Goal: Task Accomplishment & Management: Use online tool/utility

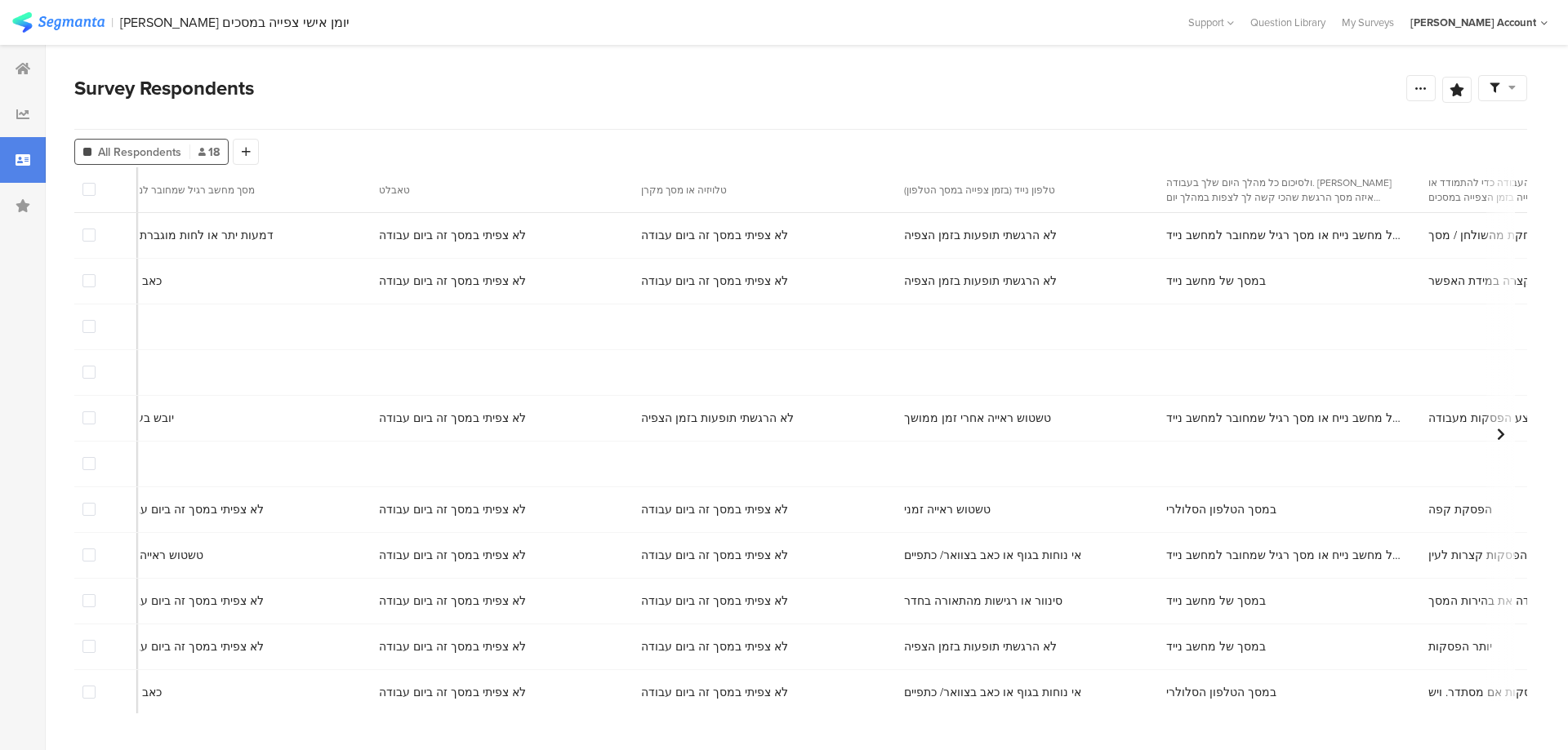
scroll to position [0, 8544]
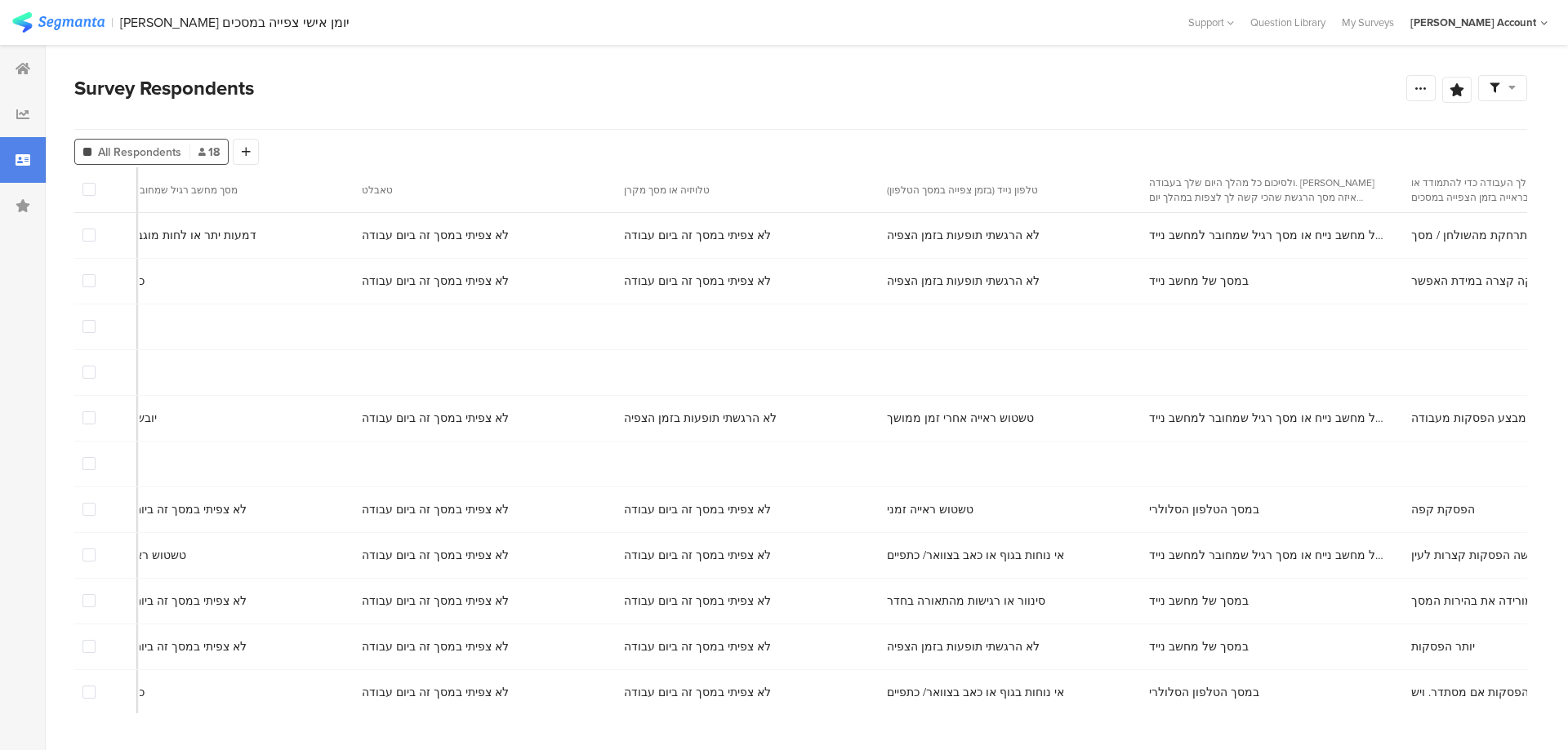
copy span "[PERSON_NAME]"
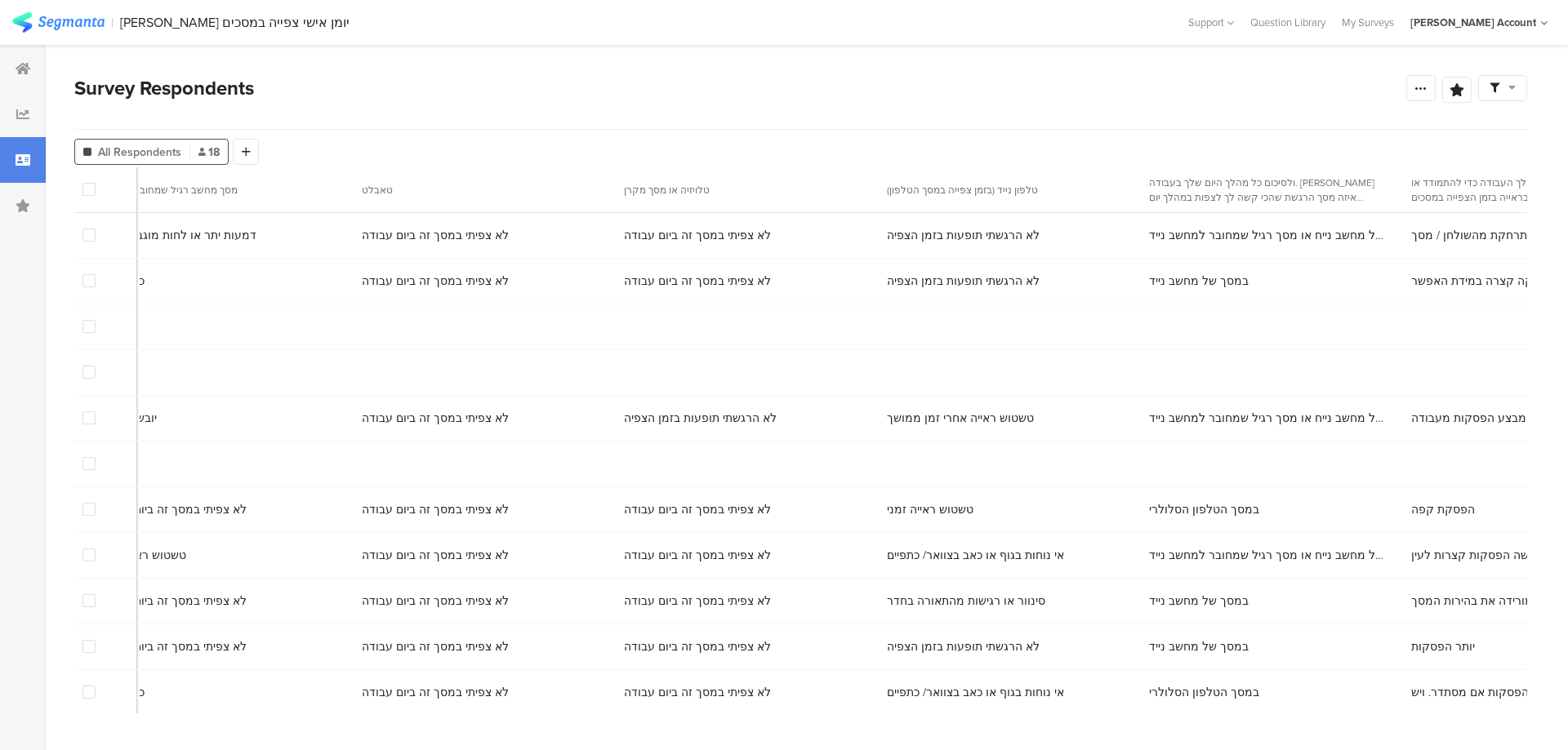
copy span "[PERSON_NAME]"
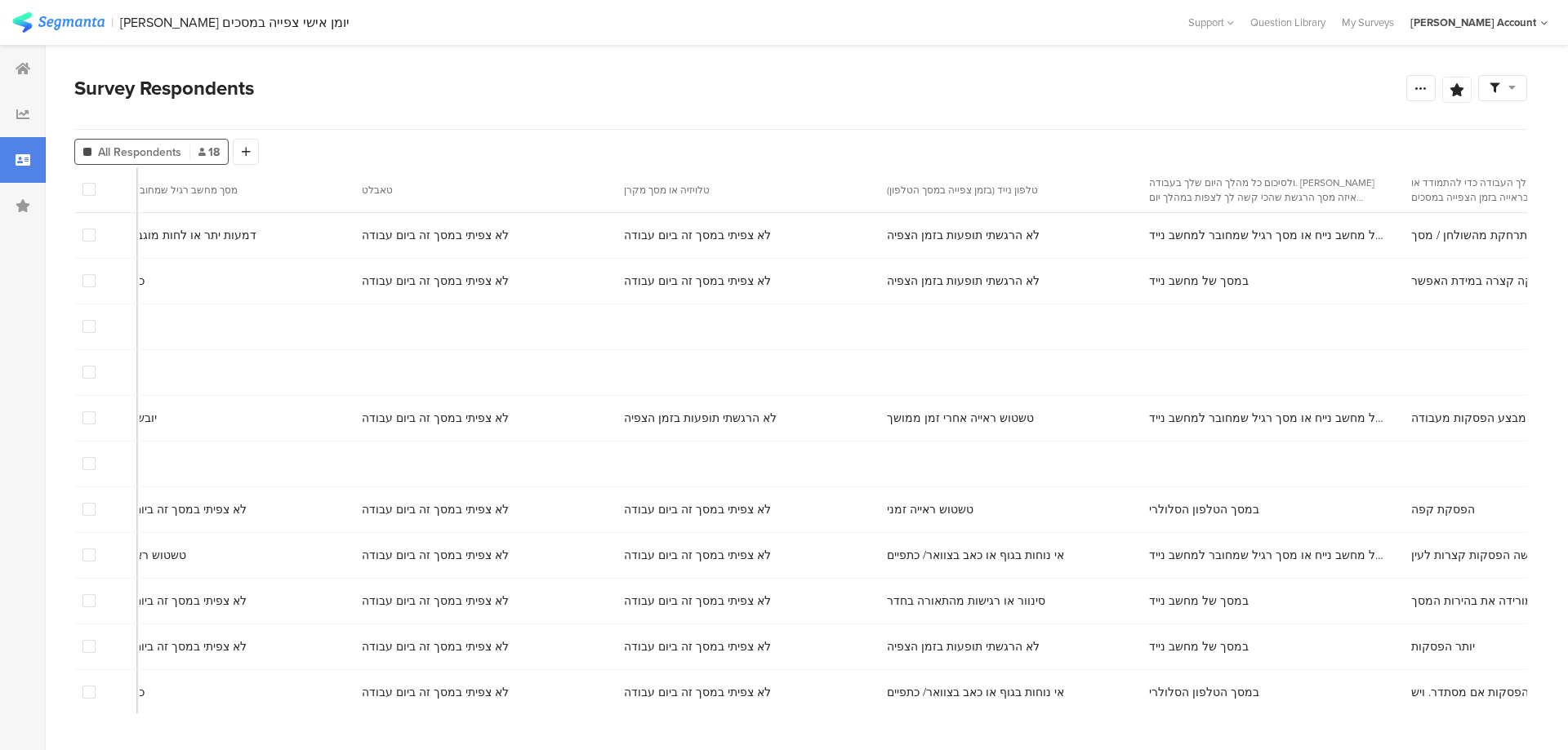
copy span "[PERSON_NAME]"
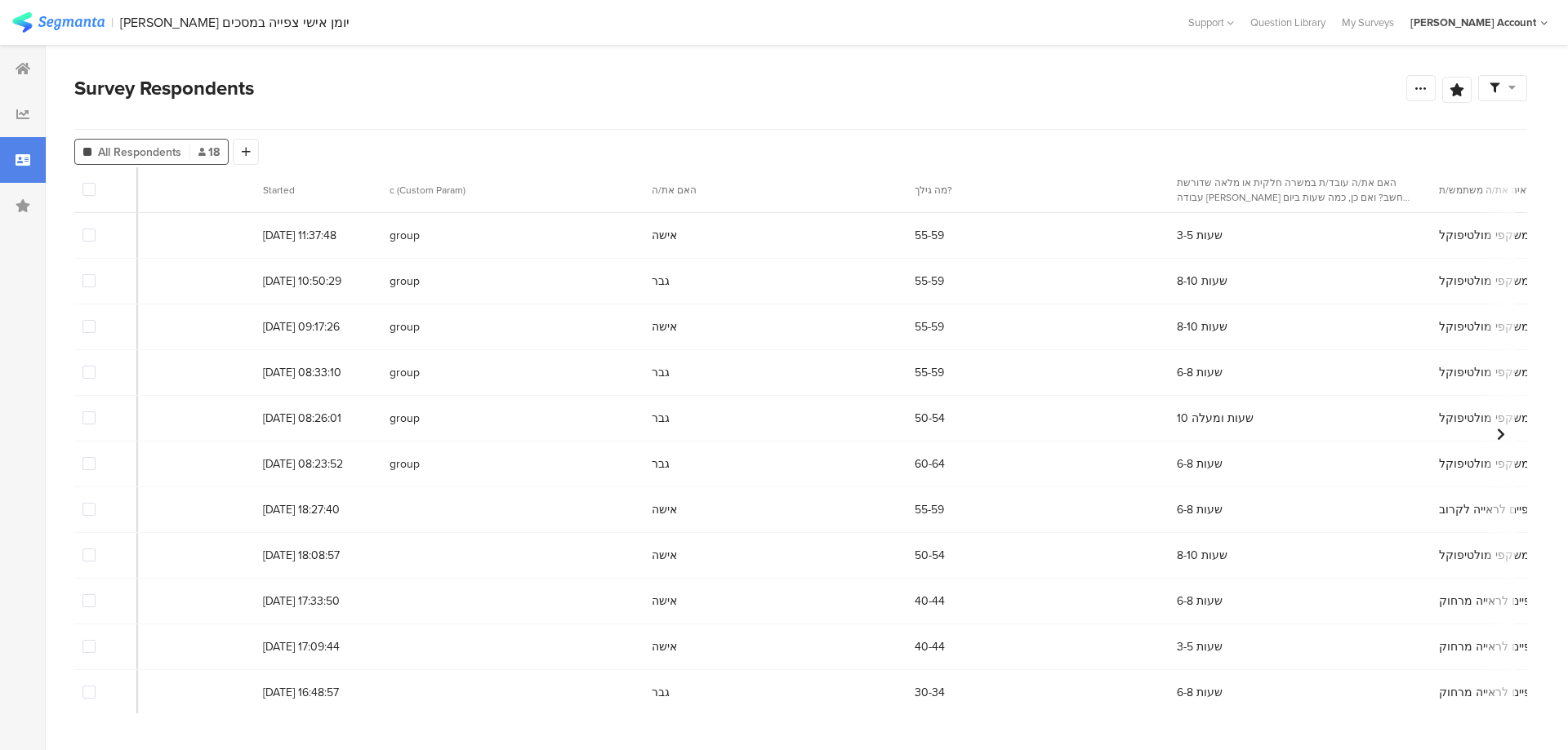
scroll to position [0, 0]
